Goal: Transaction & Acquisition: Purchase product/service

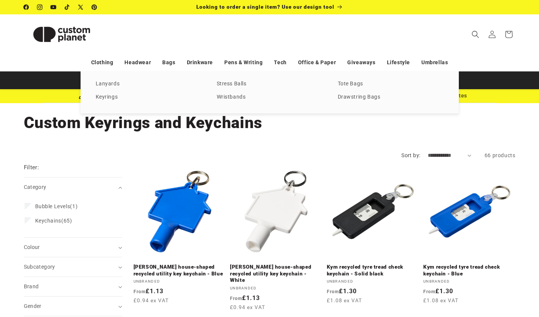
click at [132, 96] on link "Keyrings" at bounding box center [149, 97] width 106 height 10
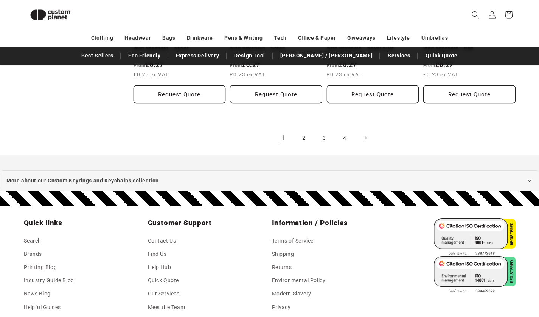
scroll to position [925, 0]
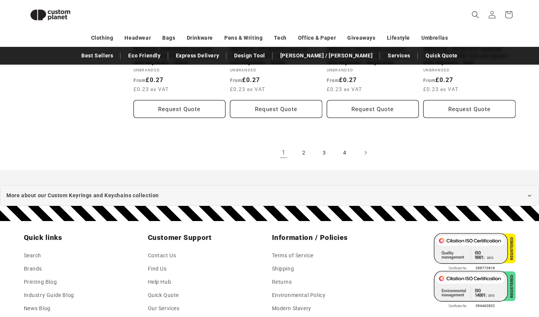
click at [299, 146] on link "2" at bounding box center [304, 152] width 17 height 17
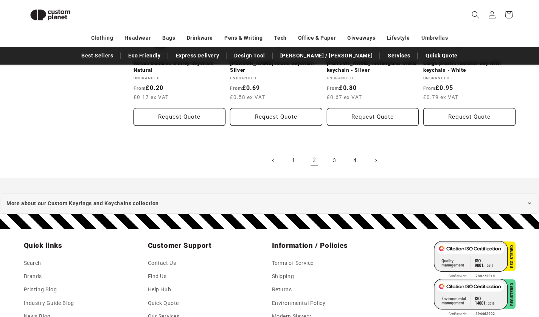
scroll to position [911, 0]
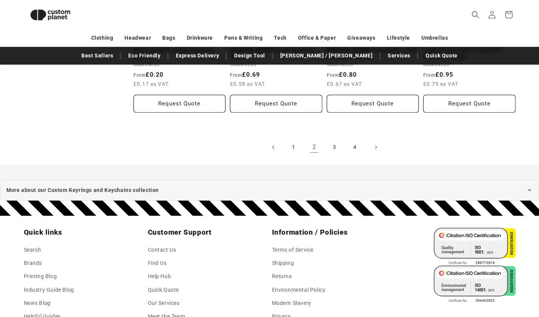
click at [335, 148] on link "3" at bounding box center [334, 147] width 17 height 17
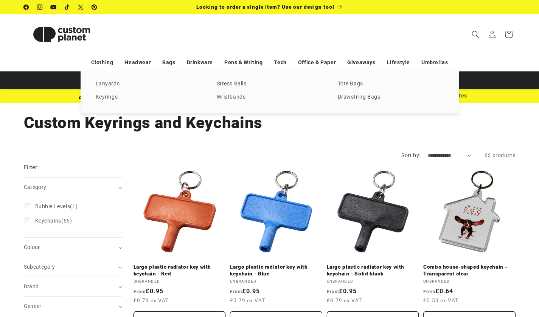
click at [239, 98] on link "Wristbands" at bounding box center [270, 97] width 106 height 10
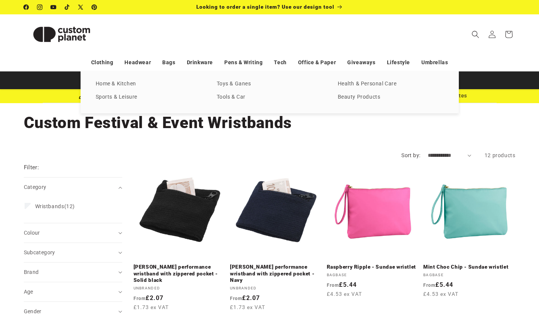
click at [245, 97] on link "Tools & Car" at bounding box center [270, 97] width 106 height 10
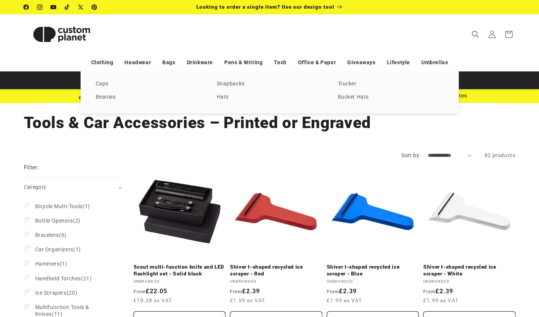
click at [343, 84] on link "Trucker" at bounding box center [391, 84] width 106 height 10
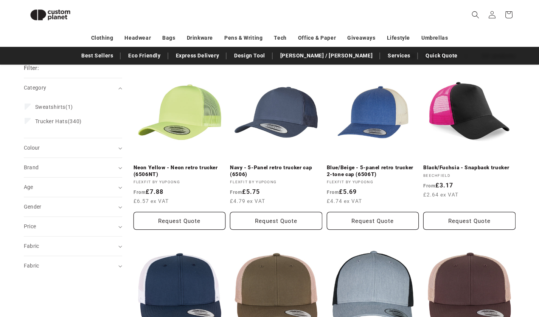
scroll to position [88, 0]
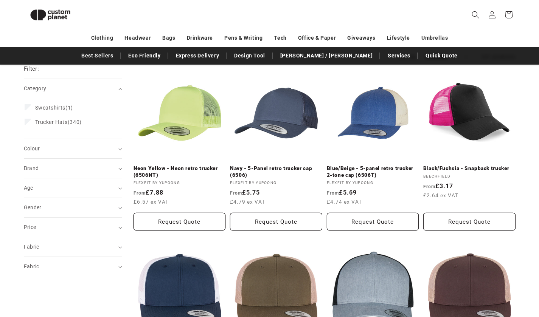
click at [53, 119] on span "Trucker Hats" at bounding box center [51, 122] width 33 height 6
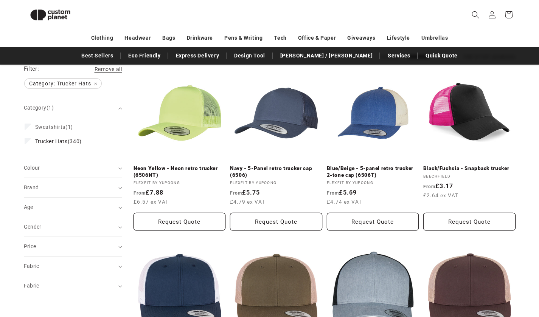
click at [108, 164] on summary "Colour (0)" at bounding box center [73, 167] width 98 height 19
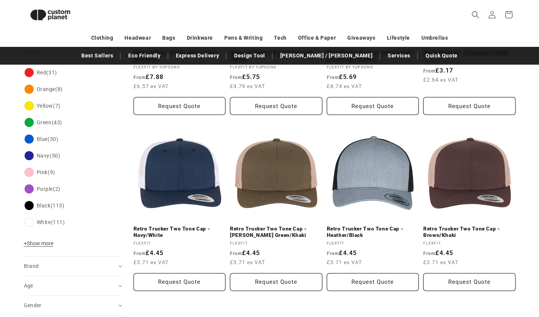
scroll to position [205, 0]
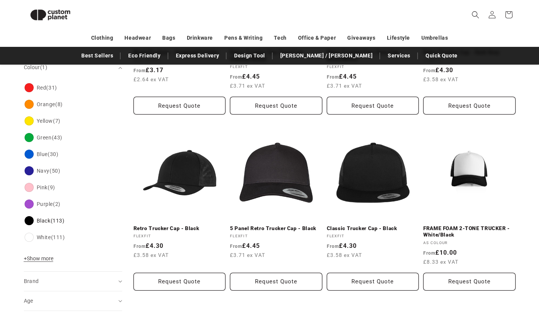
scroll to position [220, 0]
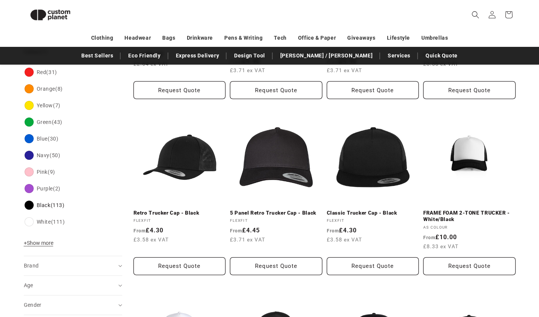
click at [464, 210] on link "FRAME FOAM 2-TONE TRUCKER - White/Black" at bounding box center [469, 216] width 92 height 13
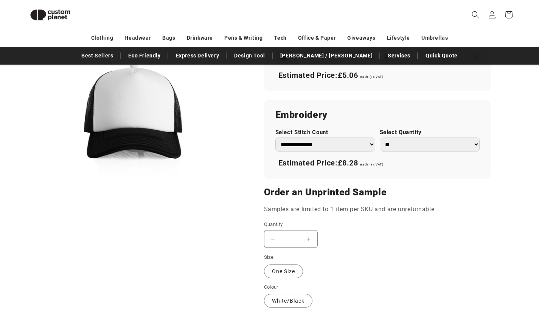
scroll to position [495, 0]
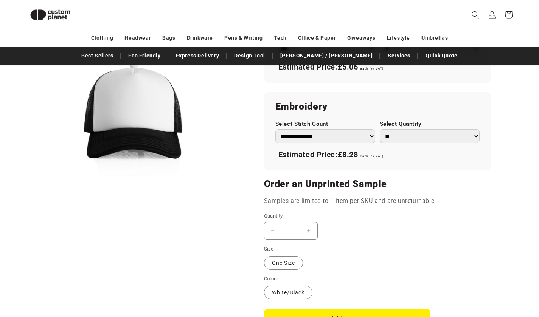
click at [432, 136] on select "** ** *** *** *** **** **** ****" at bounding box center [430, 136] width 100 height 14
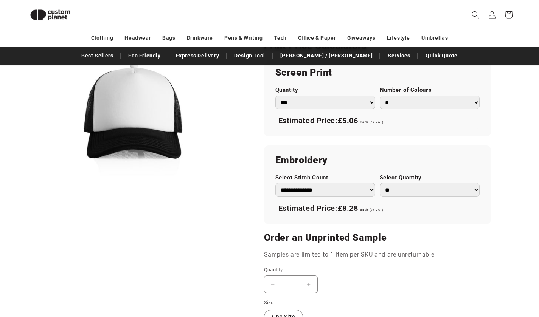
scroll to position [465, 0]
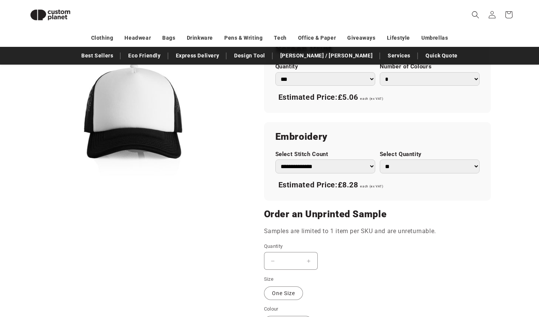
click at [321, 166] on select "**********" at bounding box center [325, 167] width 100 height 14
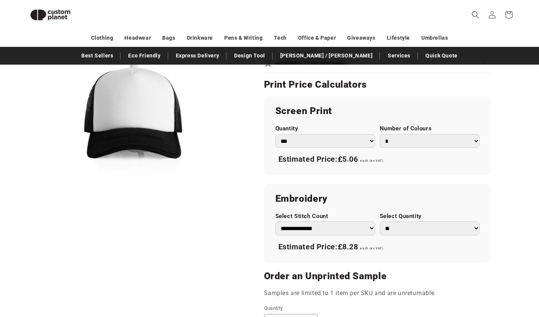
scroll to position [401, 0]
